Goal: Task Accomplishment & Management: Use online tool/utility

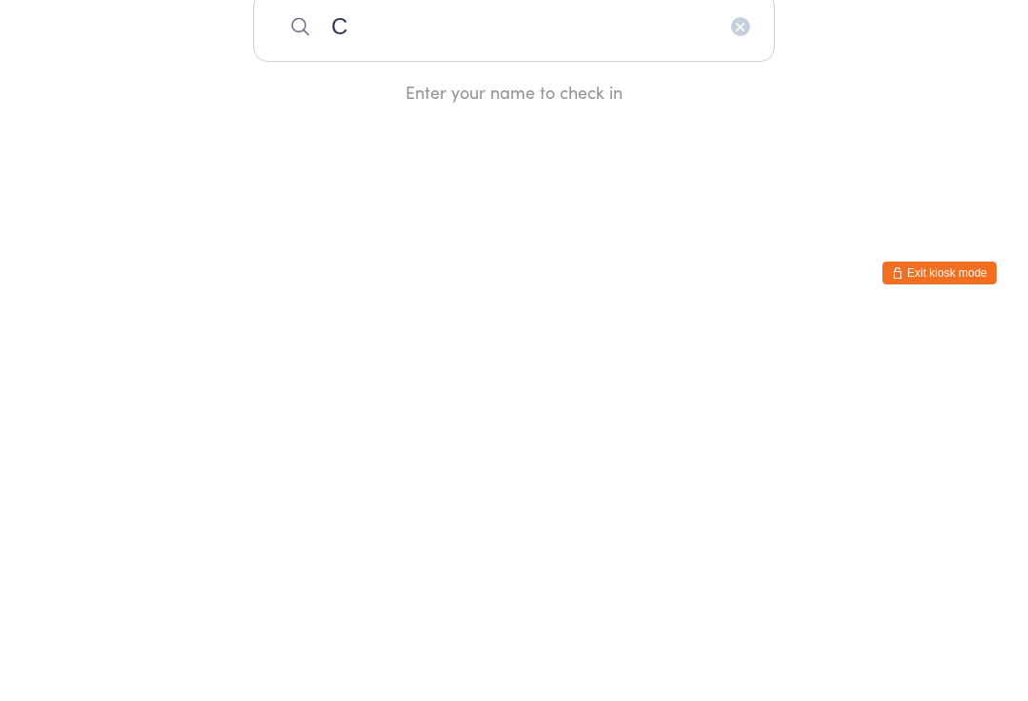
type input "Ch"
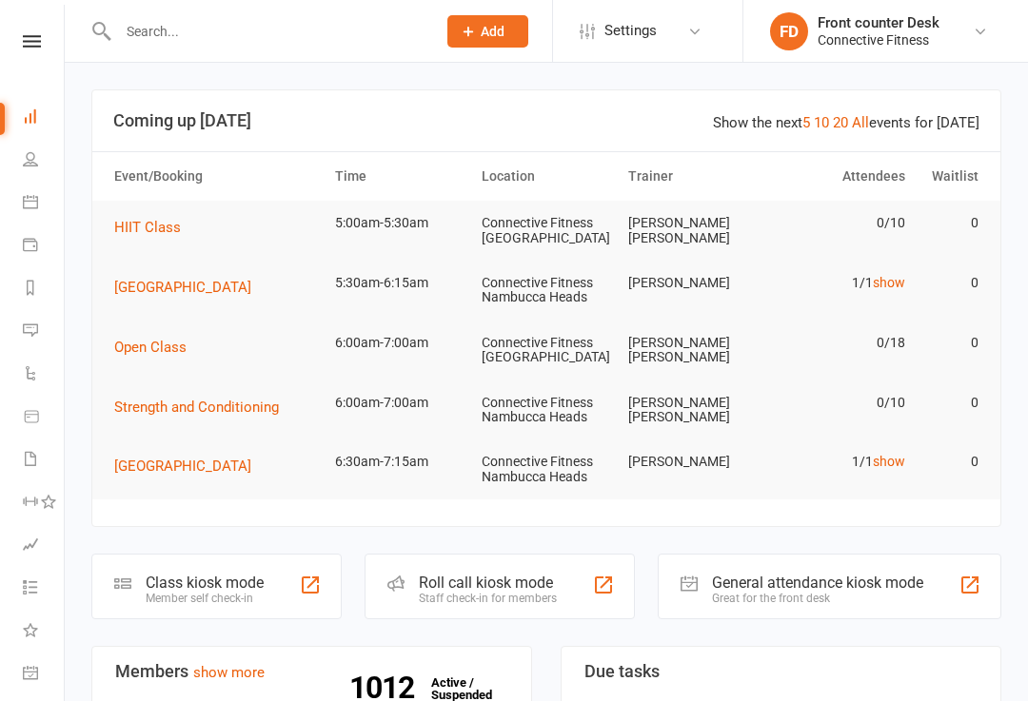
click at [964, 574] on div at bounding box center [969, 585] width 23 height 23
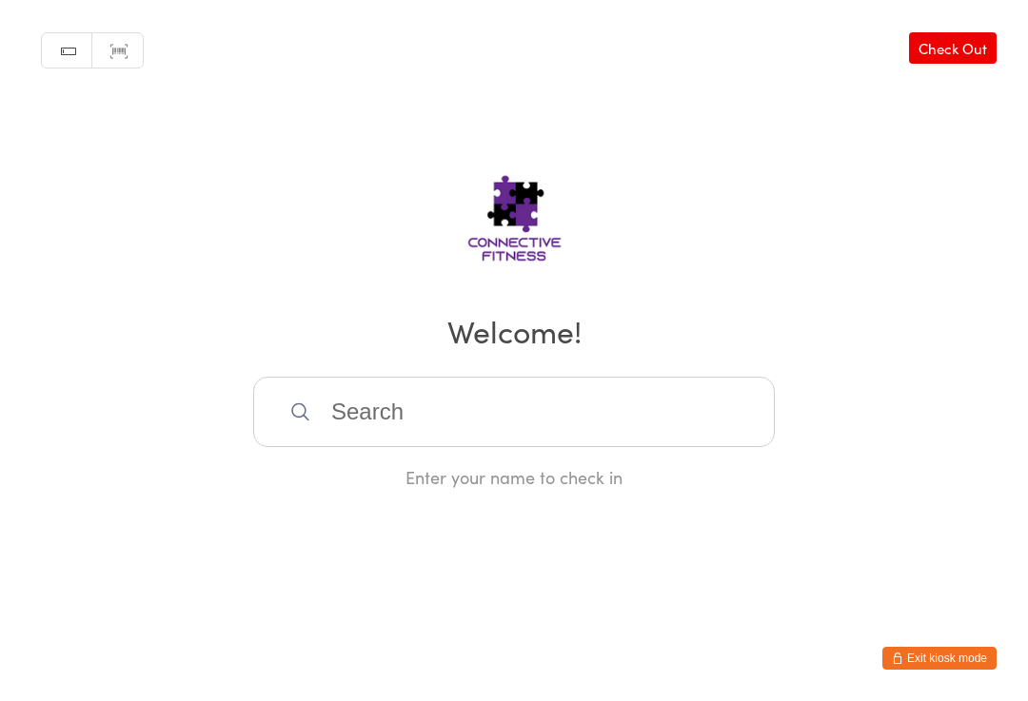
click at [670, 438] on input "search" at bounding box center [513, 412] width 521 height 70
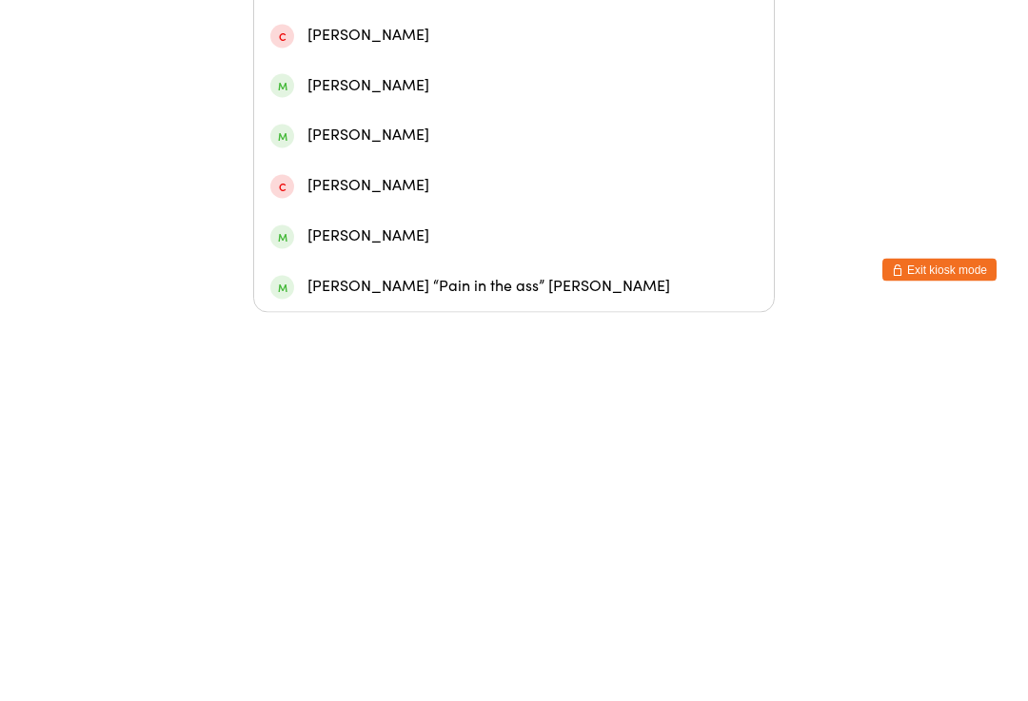
scroll to position [166, 0]
type input "Chloe"
click at [494, 662] on div "Chloe “Pain in the ass” McQueen" at bounding box center [513, 675] width 487 height 26
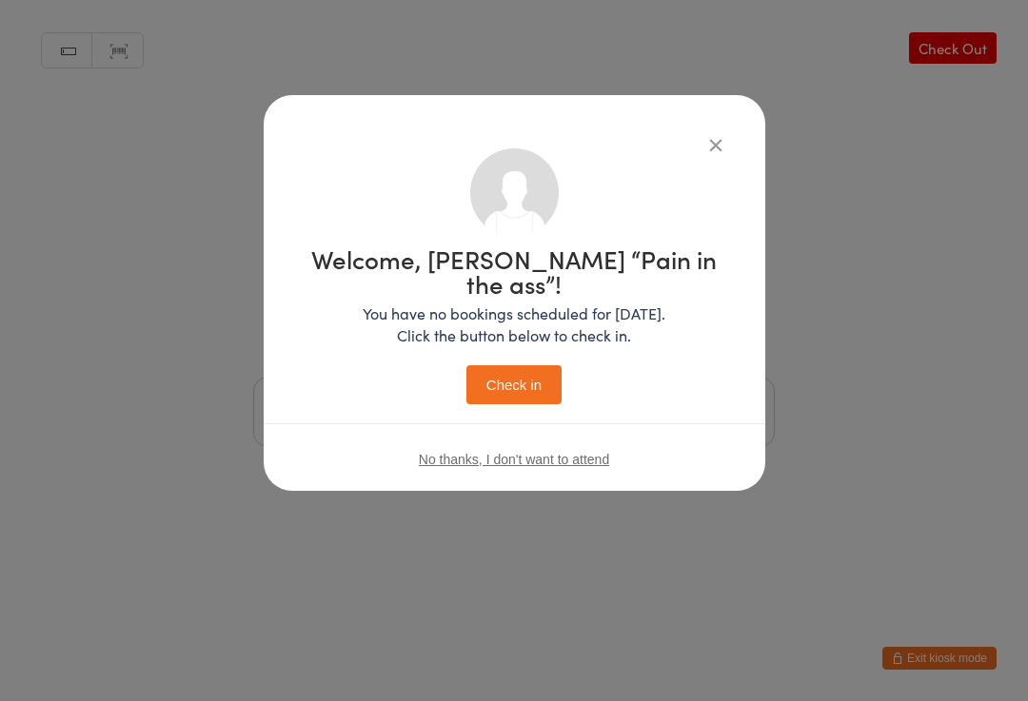
click at [532, 365] on button "Check in" at bounding box center [513, 384] width 95 height 39
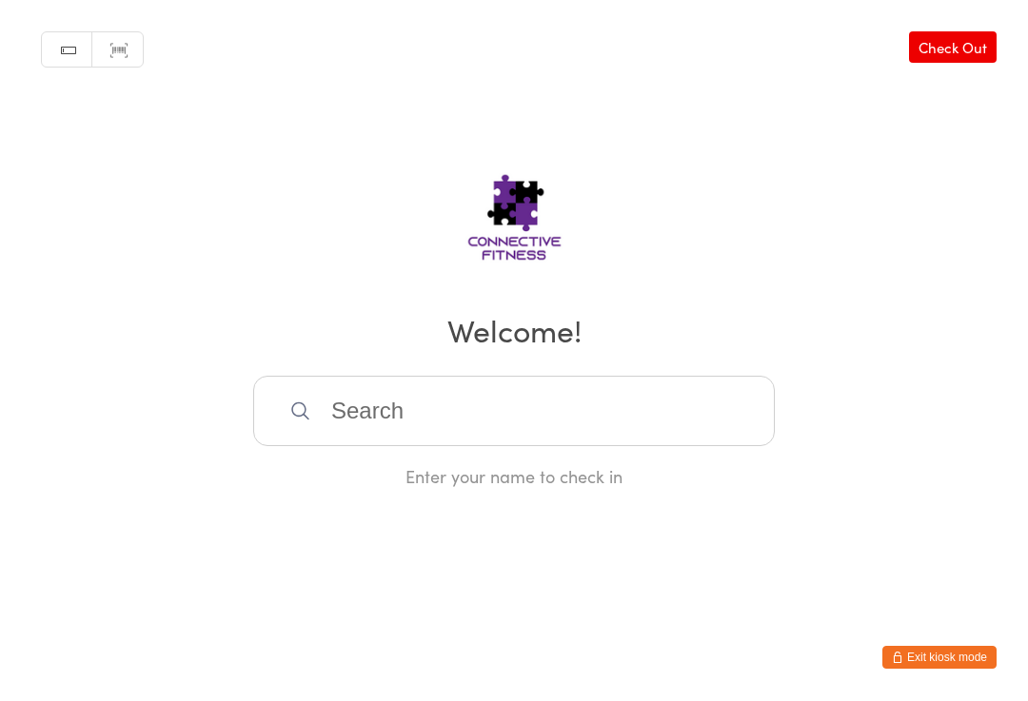
click at [573, 407] on input "search" at bounding box center [513, 412] width 521 height 70
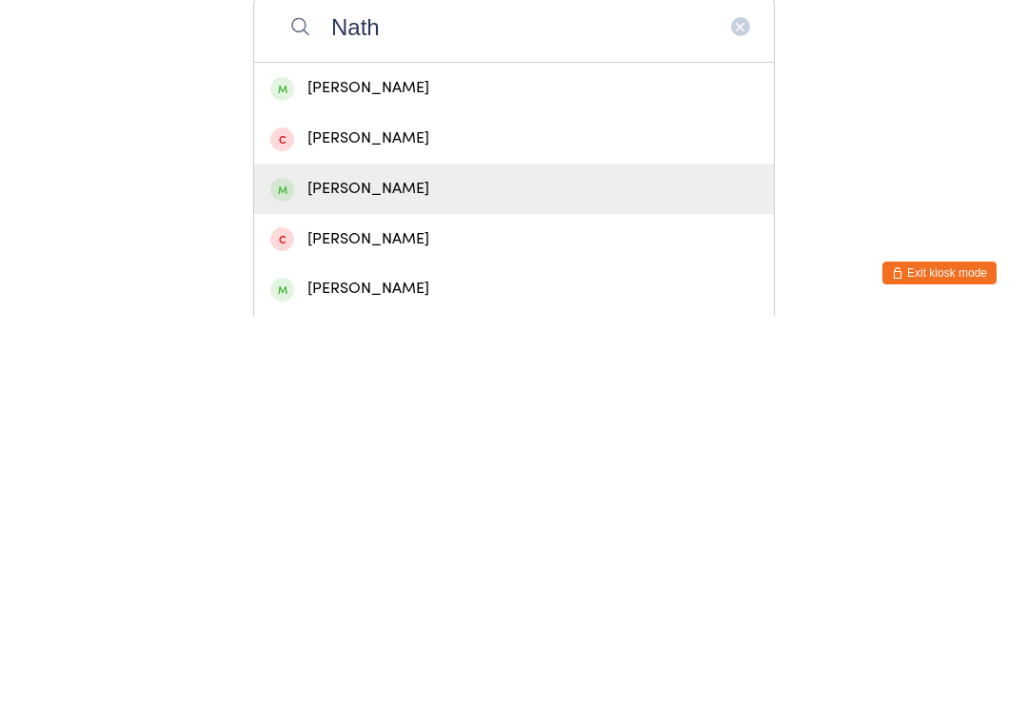
type input "Nath"
click at [446, 561] on div "Nathan Heather" at bounding box center [513, 574] width 487 height 26
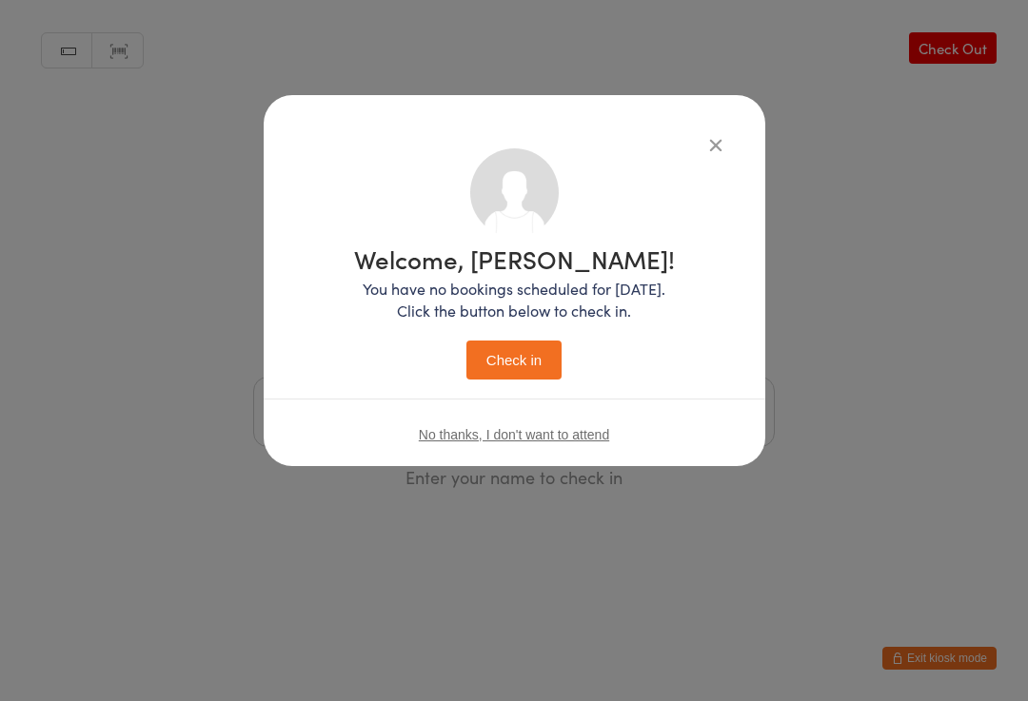
click at [514, 363] on button "Check in" at bounding box center [513, 360] width 95 height 39
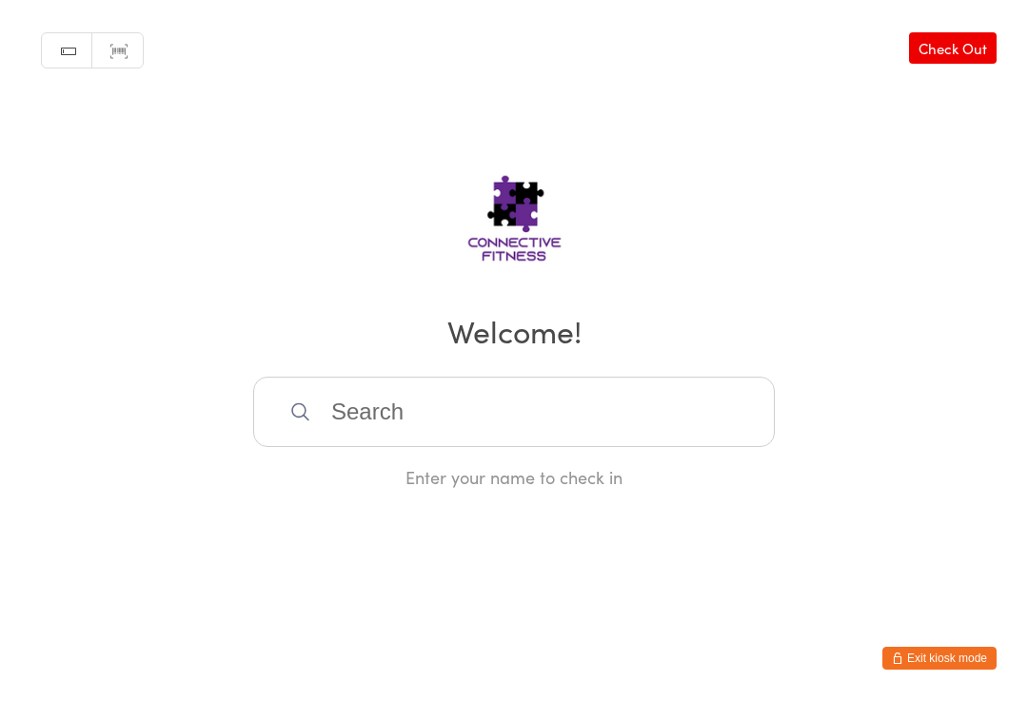
click at [424, 443] on input "search" at bounding box center [513, 412] width 521 height 70
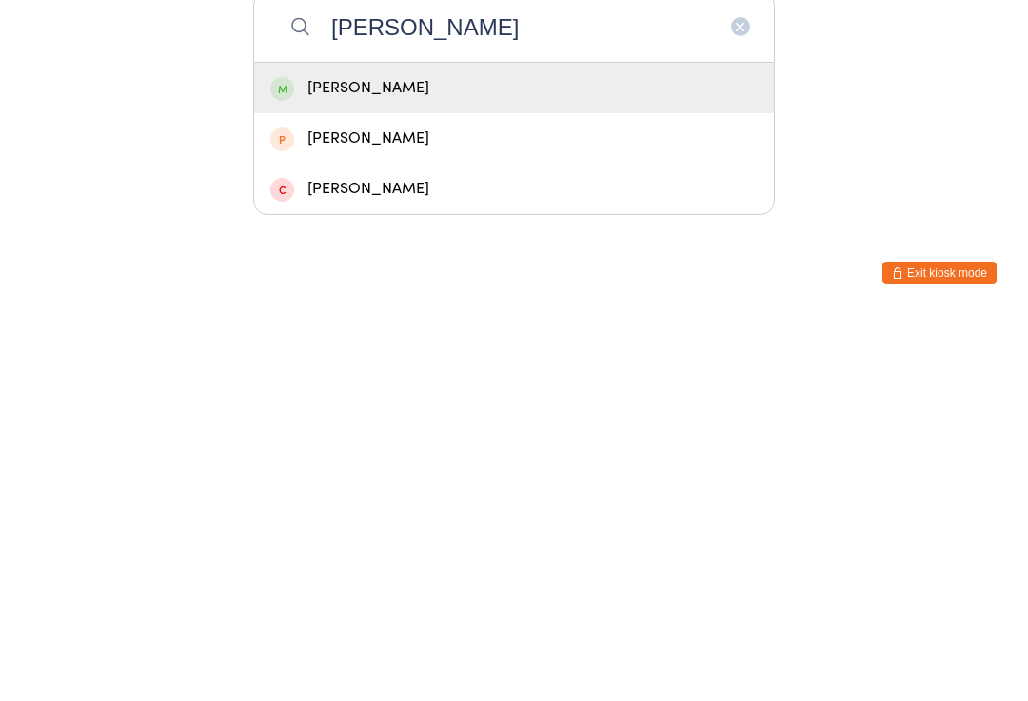
type input "Amy"
click at [391, 461] on div "Amy Book" at bounding box center [513, 474] width 487 height 26
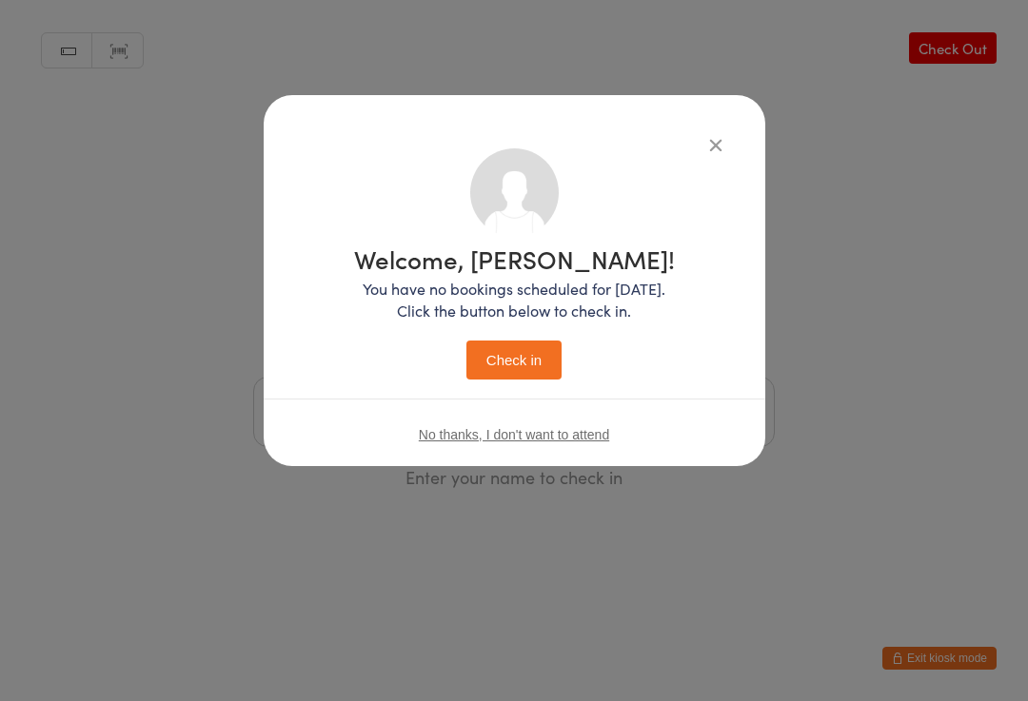
click at [517, 364] on button "Check in" at bounding box center [513, 360] width 95 height 39
